Goal: Information Seeking & Learning: Learn about a topic

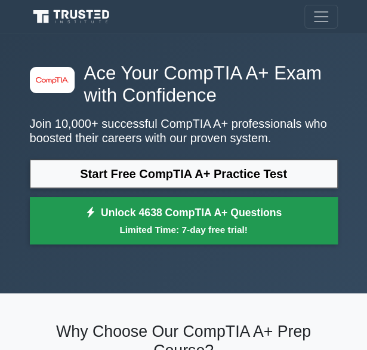
click at [234, 243] on link "Unlock 4638 CompTIA A+ Questions Limited Time: 7-day free trial!" at bounding box center [184, 221] width 308 height 48
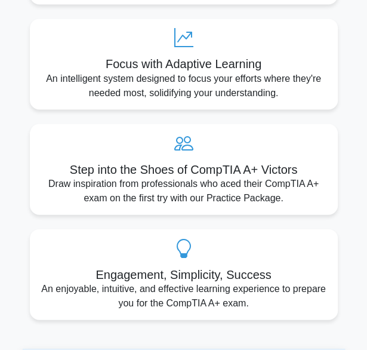
scroll to position [493, 0]
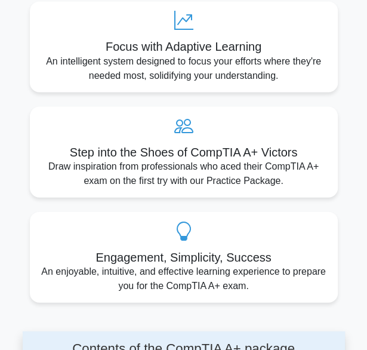
drag, startPoint x: 84, startPoint y: 114, endPoint x: 2, endPoint y: 20, distance: 124.1
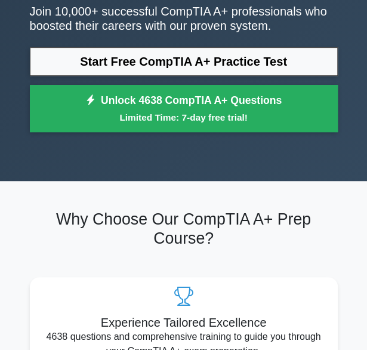
scroll to position [0, 0]
